Goal: Information Seeking & Learning: Learn about a topic

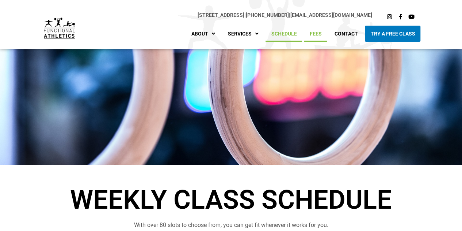
click at [318, 34] on link "Fees" at bounding box center [315, 34] width 23 height 16
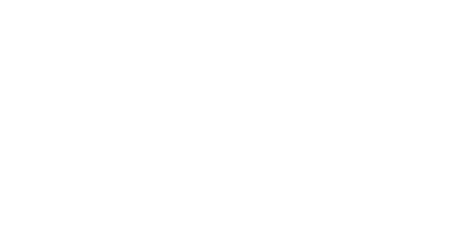
scroll to position [228, 0]
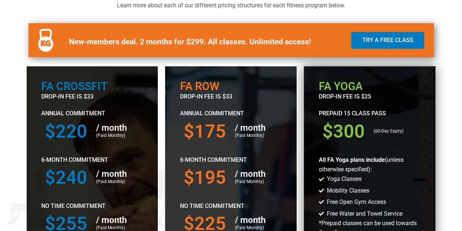
scroll to position [256, 0]
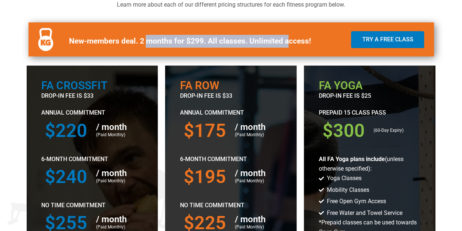
drag, startPoint x: 286, startPoint y: 42, endPoint x: 147, endPoint y: 39, distance: 139.6
click at [147, 39] on b "New-members deal. 2 months for $299. All classes. Unlimited access!" at bounding box center [190, 41] width 242 height 9
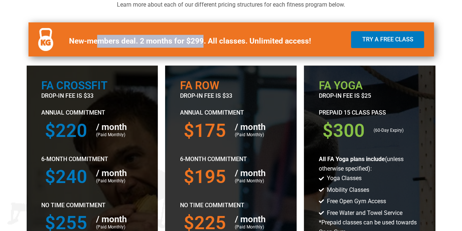
drag, startPoint x: 97, startPoint y: 42, endPoint x: 211, endPoint y: 40, distance: 113.6
click at [211, 40] on b "New-members deal. 2 months for $299. All classes. Unlimited access!" at bounding box center [190, 41] width 242 height 9
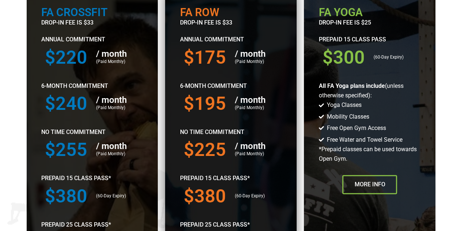
scroll to position [365, 0]
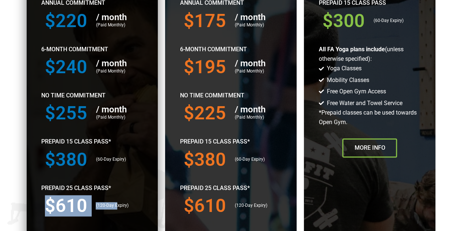
drag, startPoint x: 42, startPoint y: 201, endPoint x: 115, endPoint y: 202, distance: 73.1
click at [115, 202] on div "$610 (120-Day Expiry)" at bounding box center [92, 206] width 102 height 26
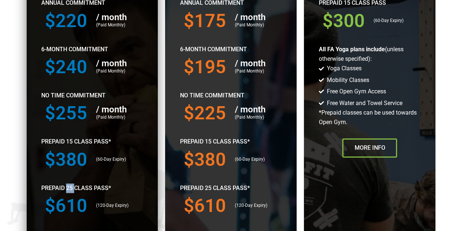
drag, startPoint x: 67, startPoint y: 191, endPoint x: 74, endPoint y: 191, distance: 6.9
click at [74, 191] on p "Prepaid 25 Class Pass*" at bounding box center [92, 187] width 102 height 9
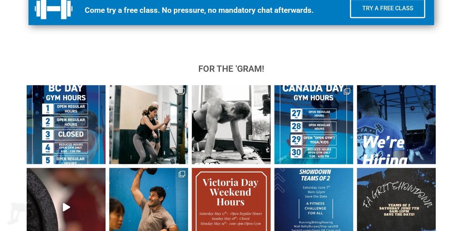
scroll to position [1900, 0]
